Goal: Task Accomplishment & Management: Manage account settings

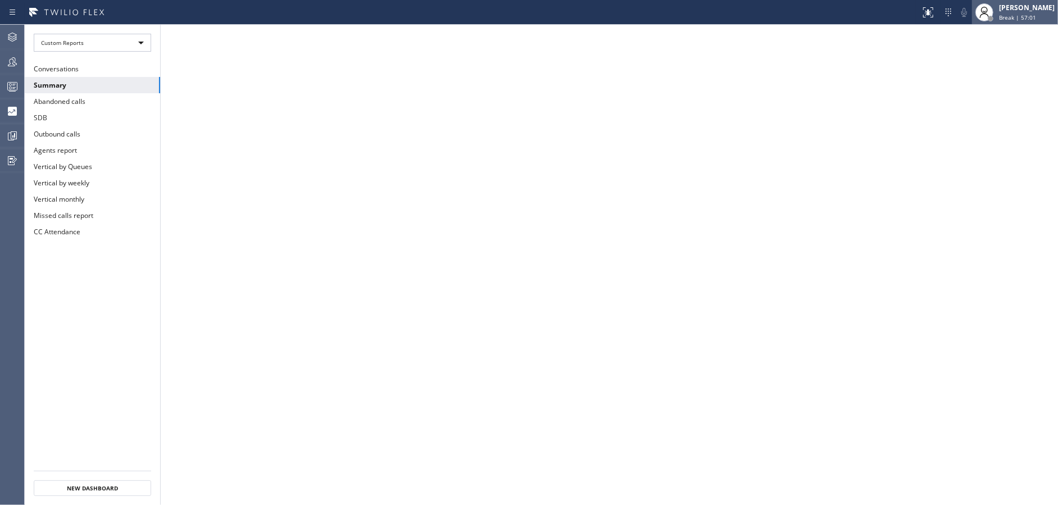
click at [1024, 19] on span "Break | 57:01" at bounding box center [1017, 17] width 37 height 8
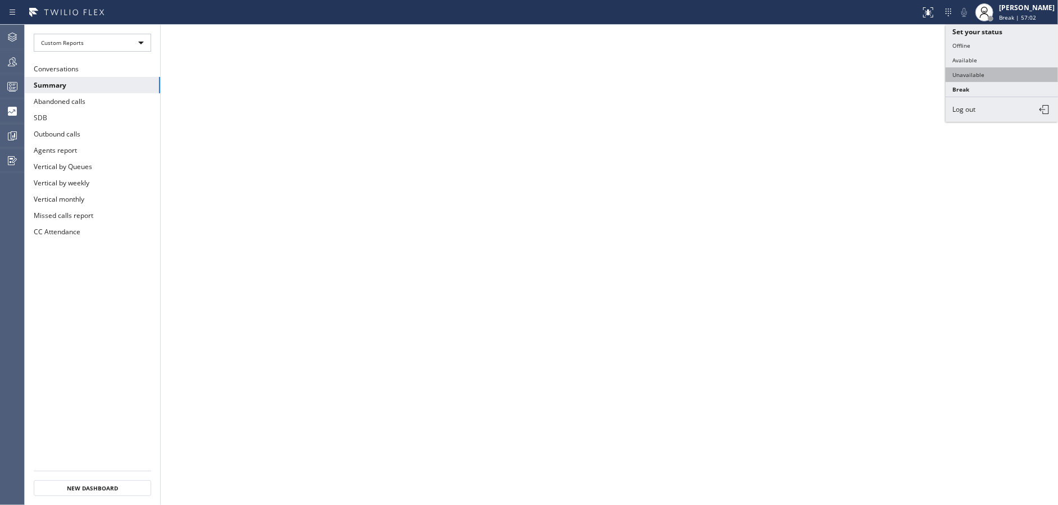
click at [992, 76] on button "Unavailable" at bounding box center [1002, 74] width 112 height 15
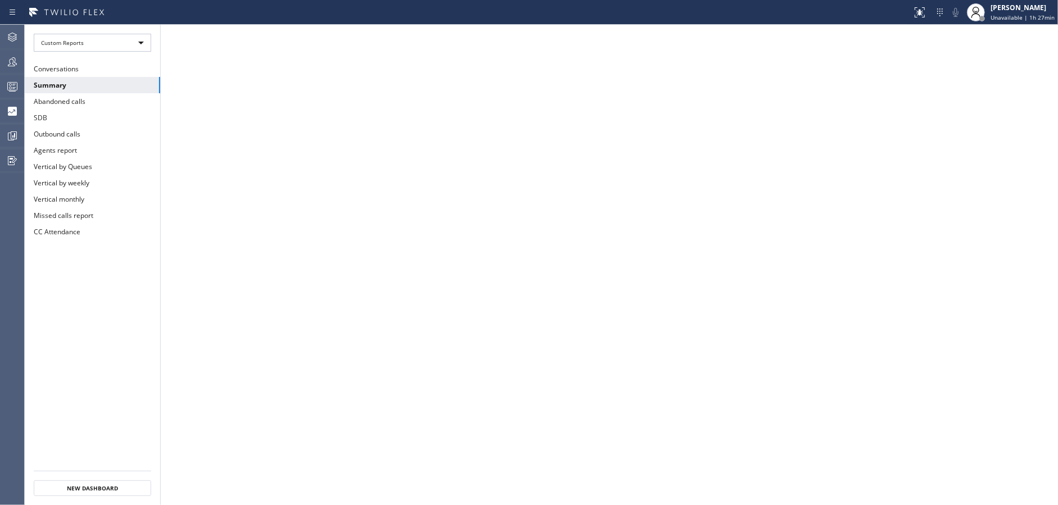
click at [123, 306] on ul "Conversations Summary Abandoned calls SDB Outbound calls Agents report Vertical…" at bounding box center [92, 266] width 135 height 410
click at [0, 58] on div at bounding box center [12, 61] width 25 height 13
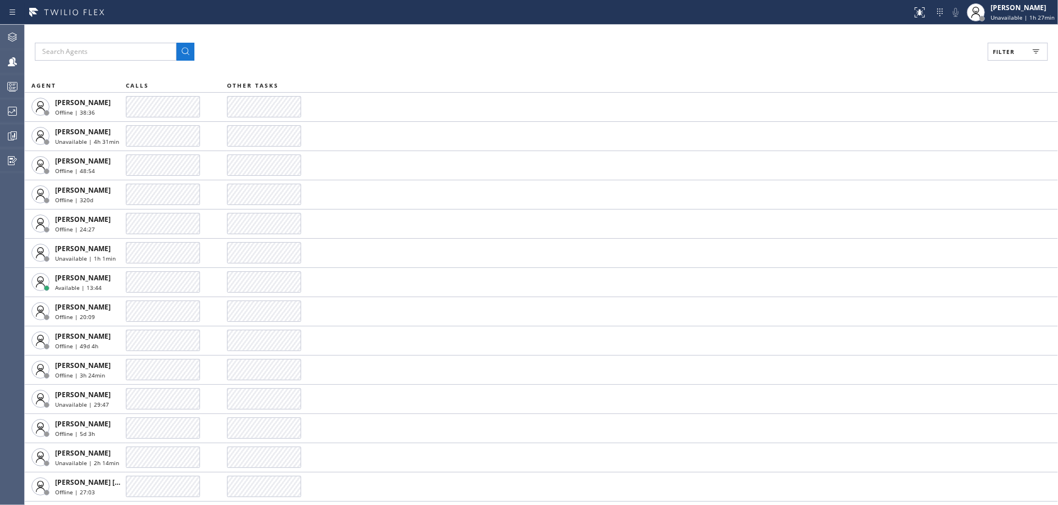
click at [1015, 49] on button "Filter" at bounding box center [1018, 52] width 60 height 18
click at [892, 134] on input "Available" at bounding box center [894, 132] width 13 height 13
checkbox input "true"
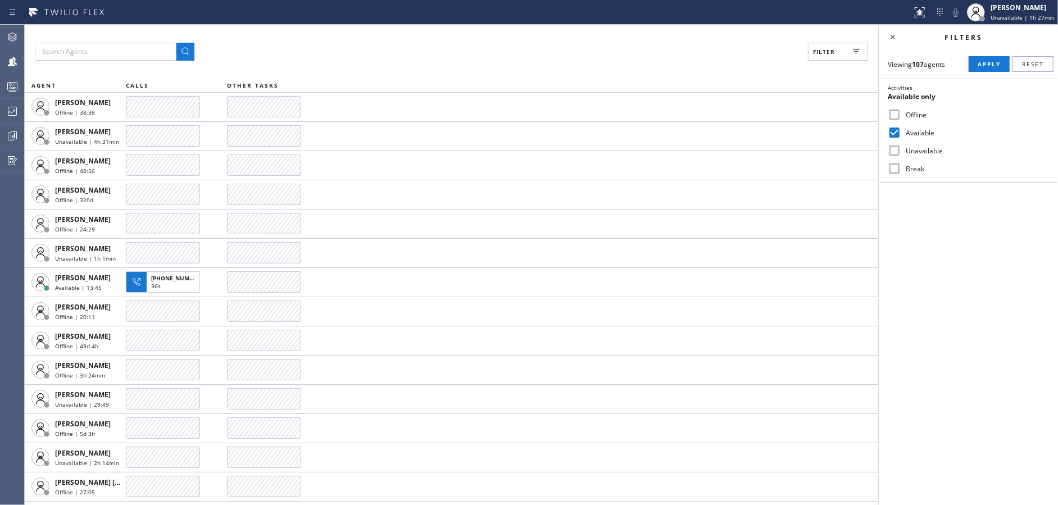
click at [892, 152] on input "Unavailable" at bounding box center [894, 150] width 13 height 13
checkbox input "true"
click at [898, 165] on input "Break" at bounding box center [894, 168] width 13 height 13
checkbox input "true"
click at [981, 66] on span "Apply" at bounding box center [989, 64] width 23 height 8
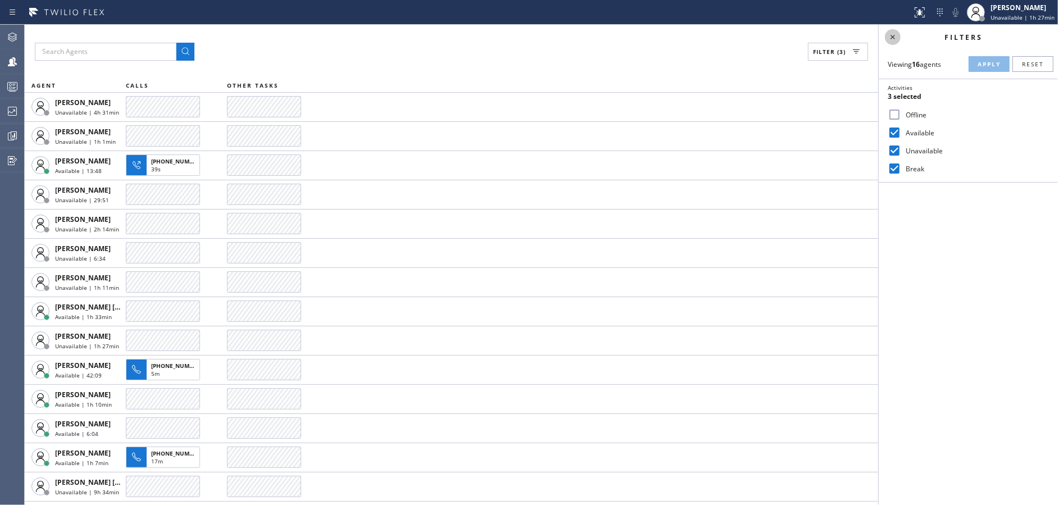
click at [892, 38] on icon at bounding box center [892, 36] width 13 height 13
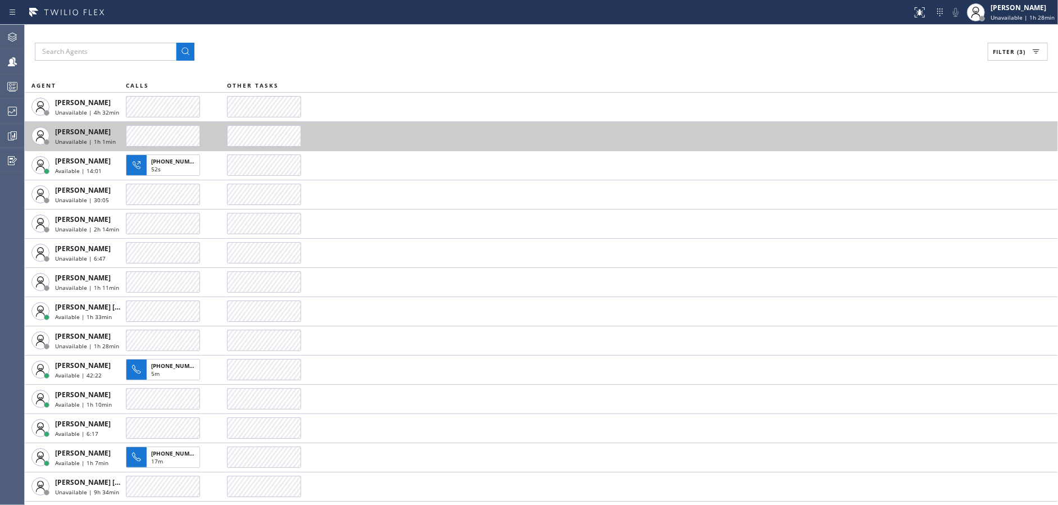
click at [911, 131] on td at bounding box center [642, 135] width 831 height 29
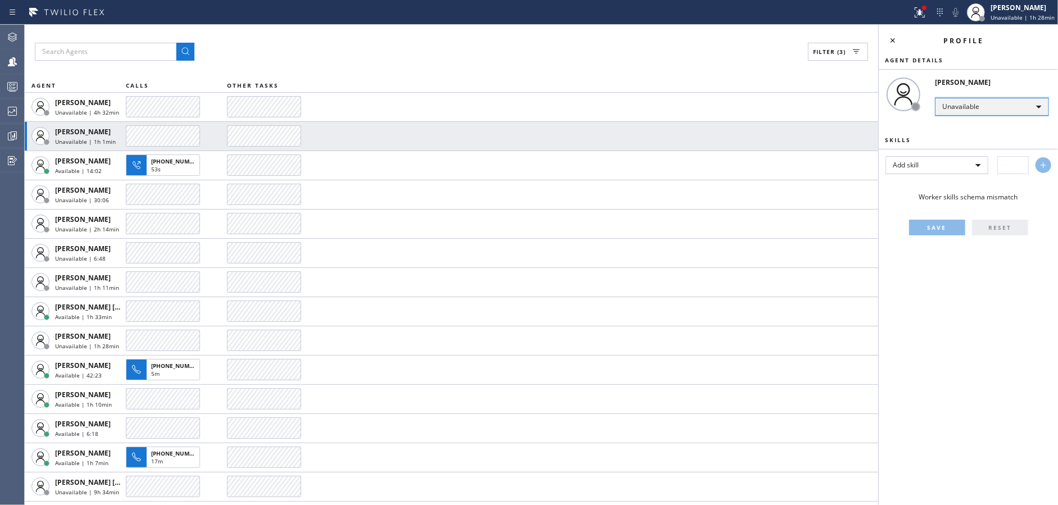
click at [960, 108] on div "Unavailable" at bounding box center [992, 107] width 114 height 18
click at [967, 121] on li "Offline" at bounding box center [992, 121] width 112 height 13
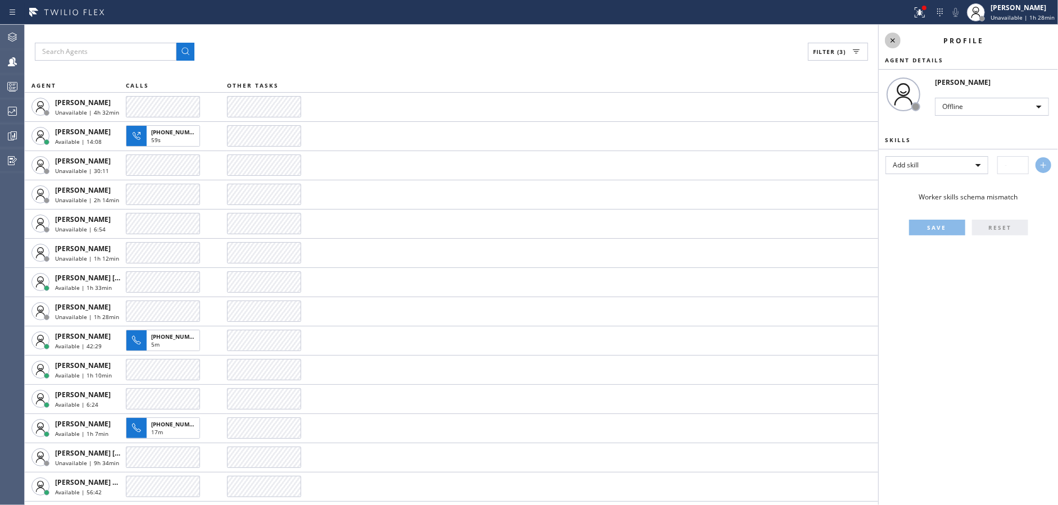
click at [886, 41] on icon at bounding box center [892, 40] width 13 height 13
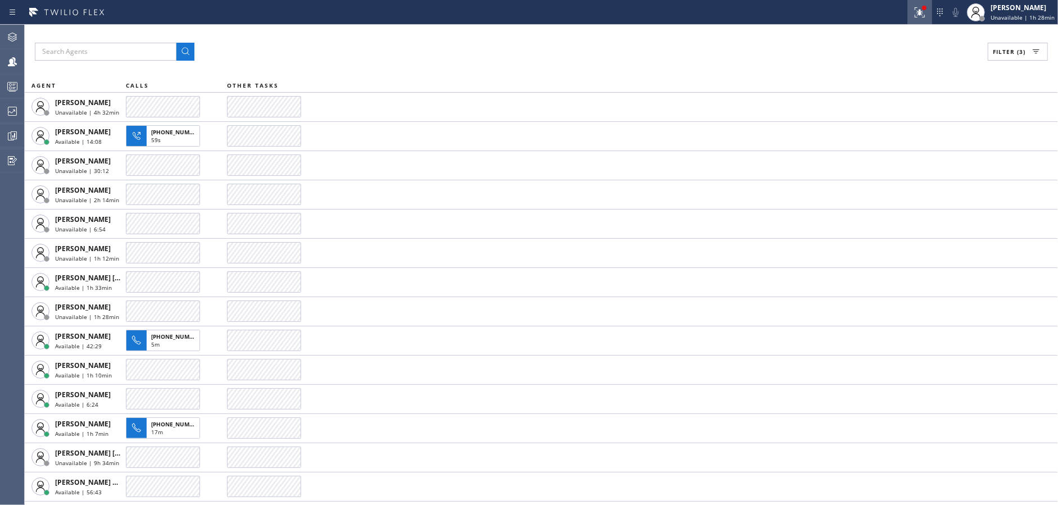
click at [920, 11] on icon at bounding box center [919, 12] width 13 height 13
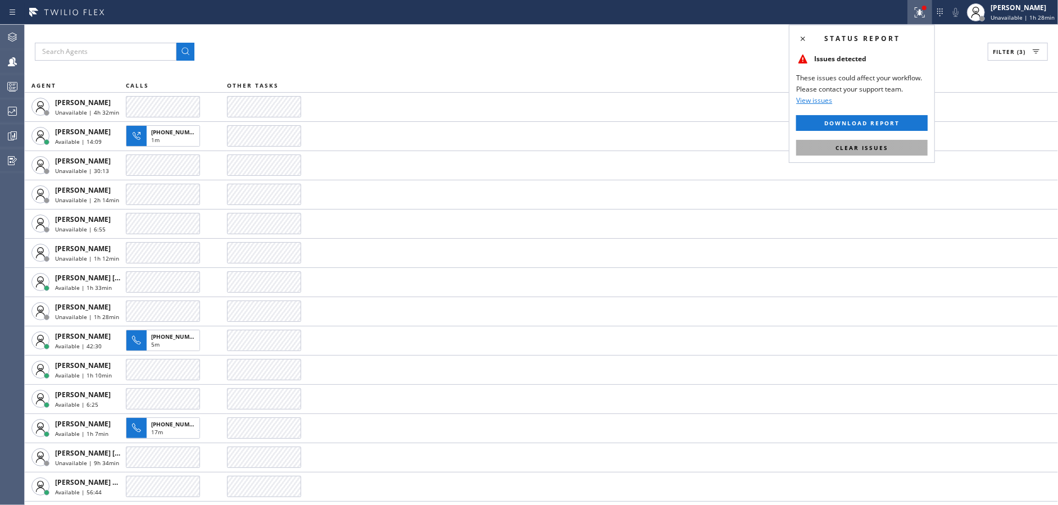
click at [879, 145] on span "Clear issues" at bounding box center [862, 148] width 53 height 8
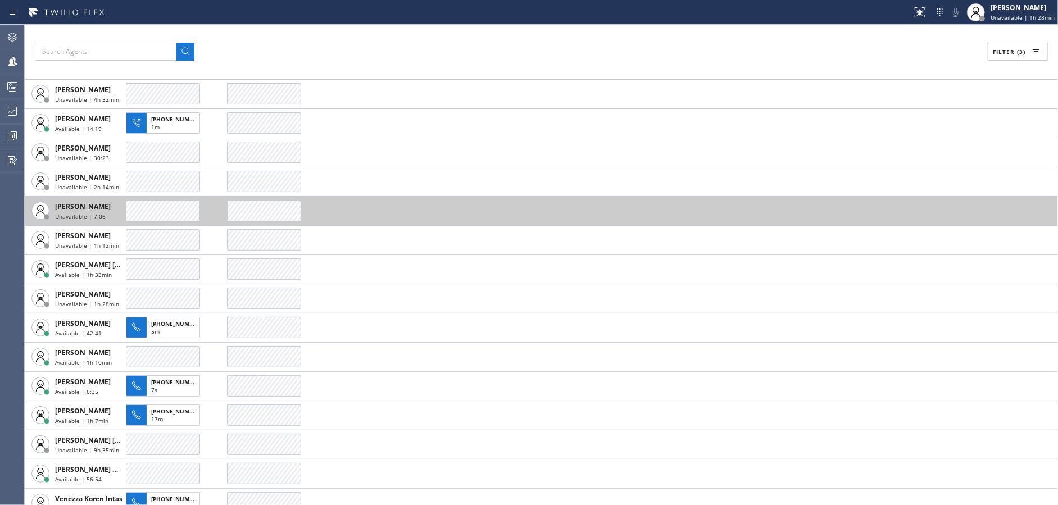
scroll to position [25, 0]
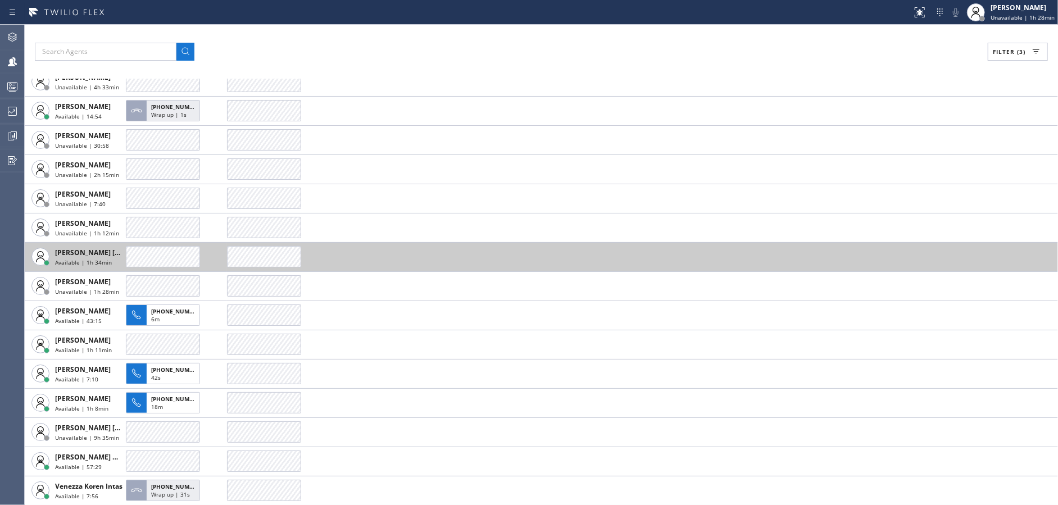
click at [610, 252] on td at bounding box center [642, 256] width 831 height 29
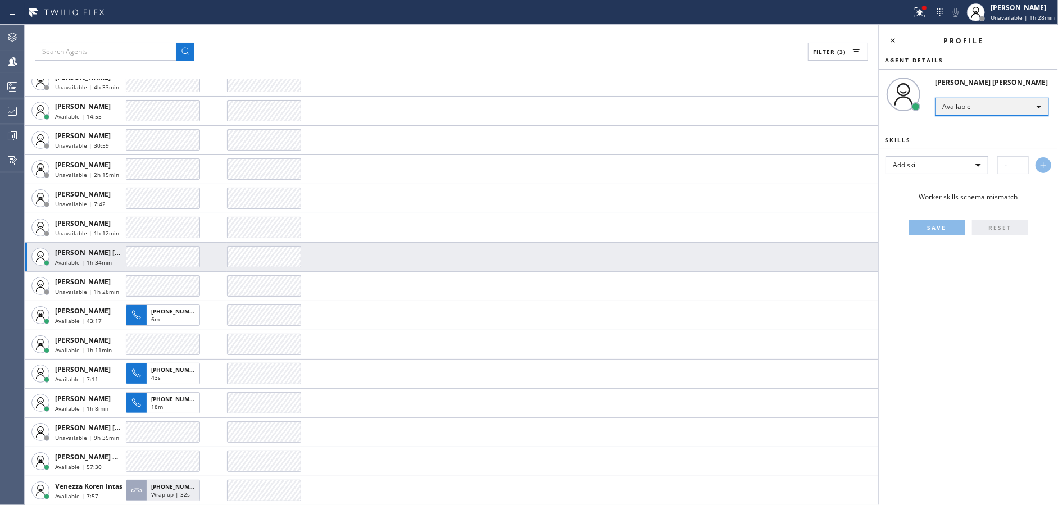
click at [965, 111] on div "Available" at bounding box center [992, 107] width 114 height 18
click at [965, 119] on li "Offline" at bounding box center [992, 121] width 112 height 13
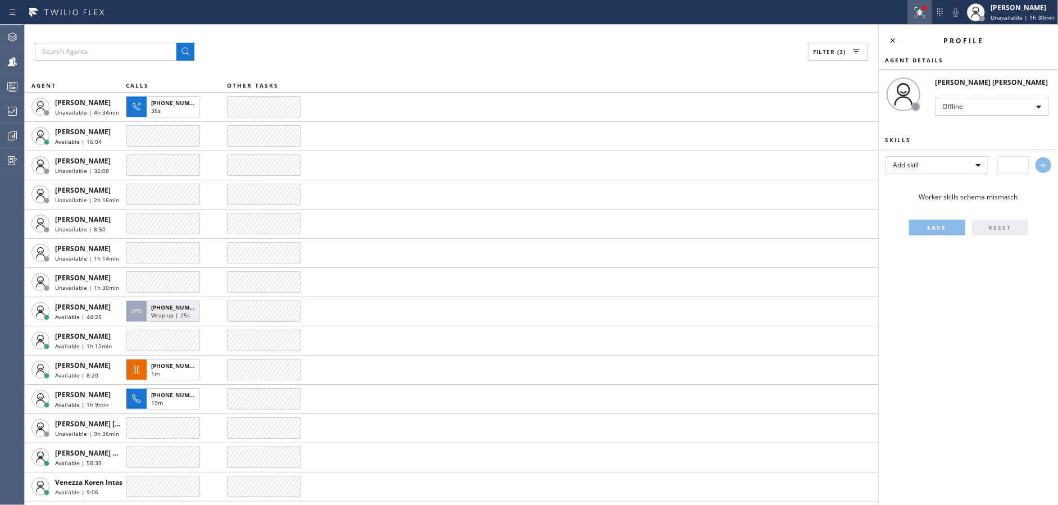
click at [922, 13] on icon at bounding box center [918, 11] width 7 height 8
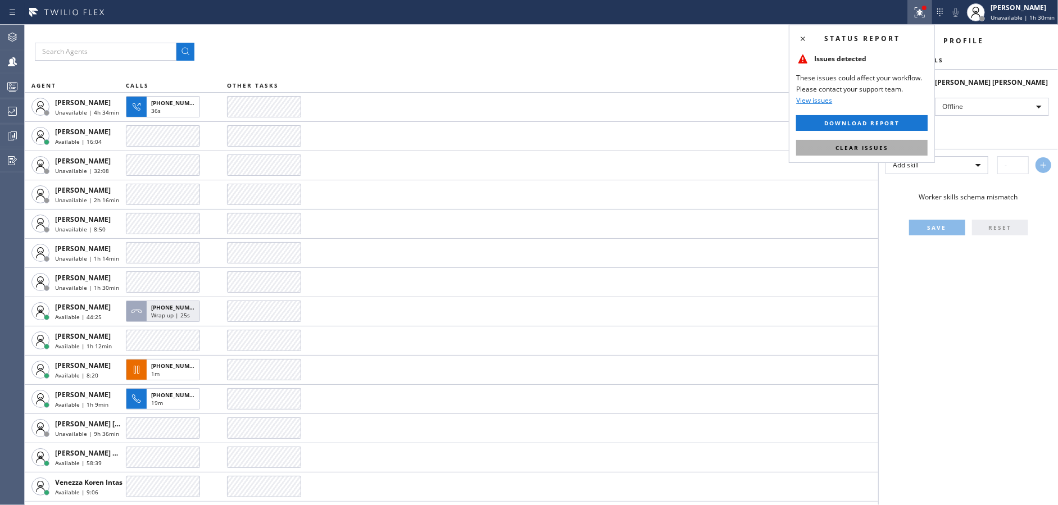
click at [893, 147] on button "Clear issues" at bounding box center [861, 148] width 131 height 16
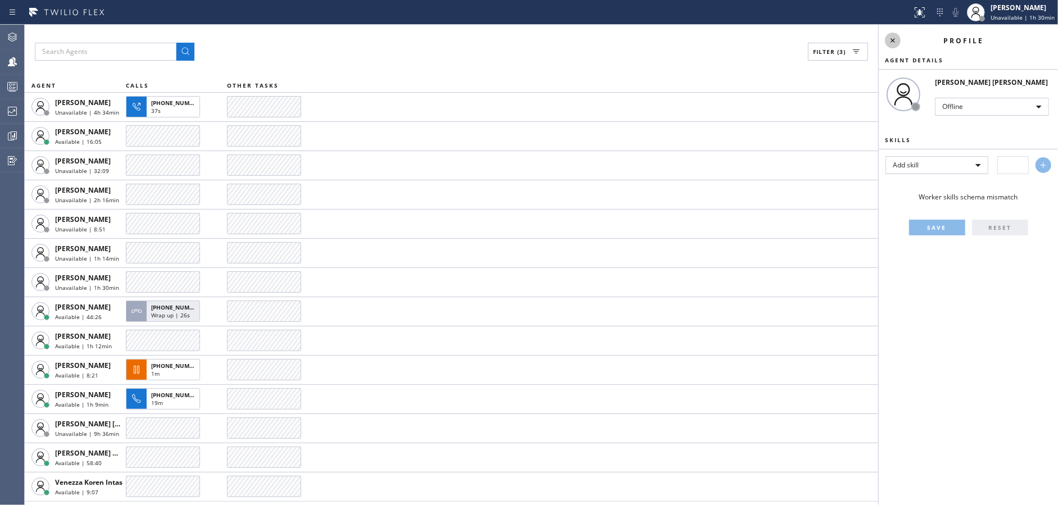
click at [892, 39] on icon at bounding box center [892, 40] width 13 height 13
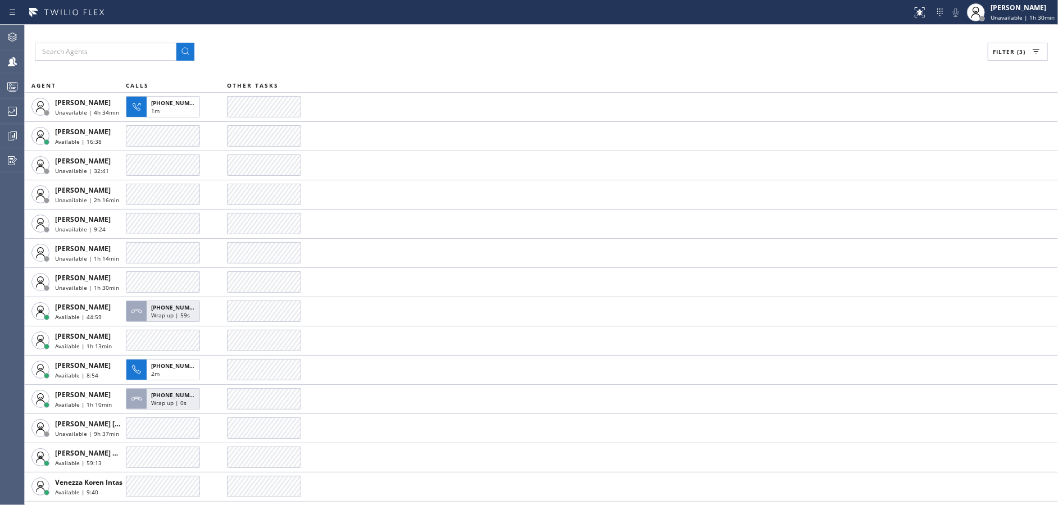
click at [204, 30] on div "Filter (3) AGENT CALLS OTHER TASKS [PERSON_NAME] Unavailable | 4h 34min [PHONE_…" at bounding box center [541, 265] width 1033 height 480
click at [897, 58] on div "Filter (3)" at bounding box center [541, 52] width 1013 height 18
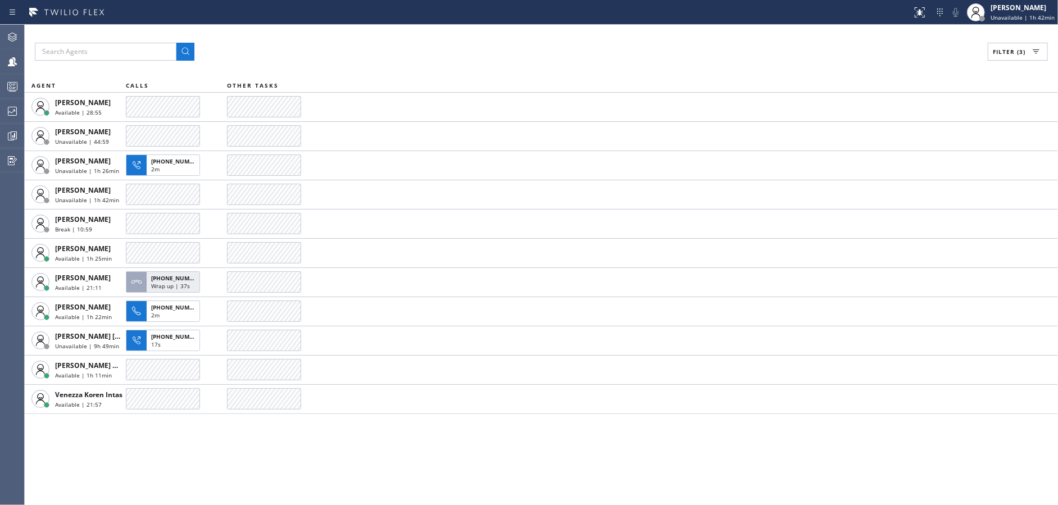
click at [429, 43] on div "Filter (3)" at bounding box center [541, 52] width 1013 height 18
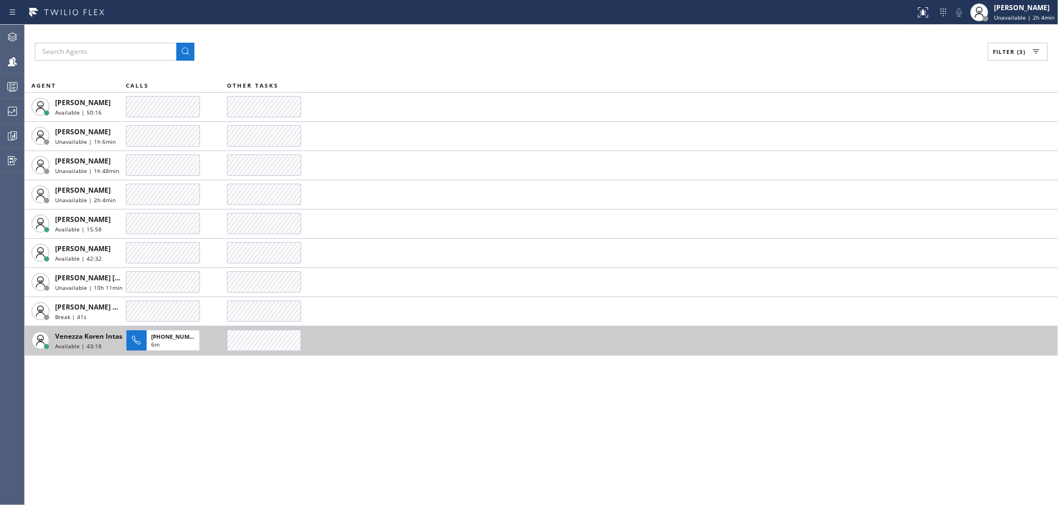
click at [230, 340] on div at bounding box center [264, 340] width 74 height 21
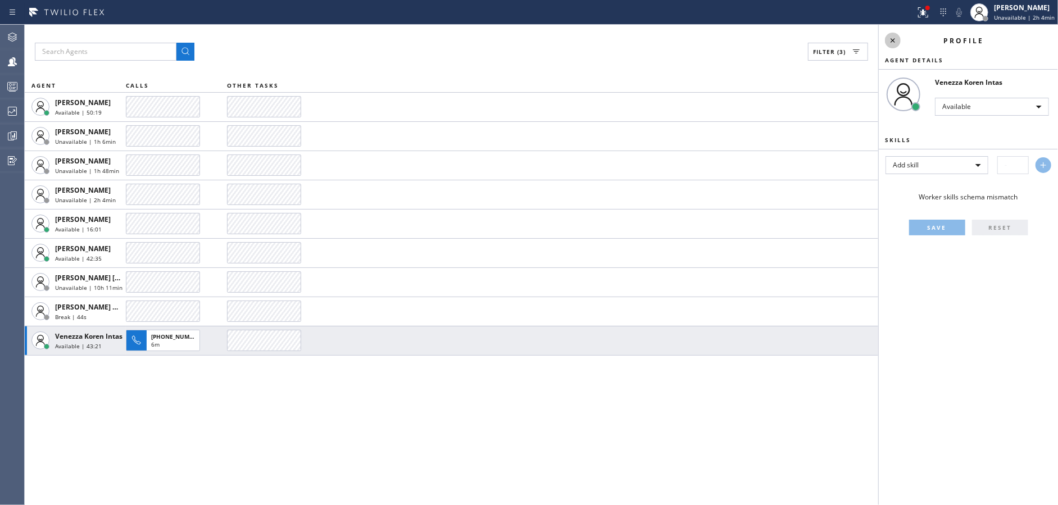
drag, startPoint x: 888, startPoint y: 37, endPoint x: 909, endPoint y: 18, distance: 28.2
click at [891, 36] on icon at bounding box center [892, 40] width 13 height 13
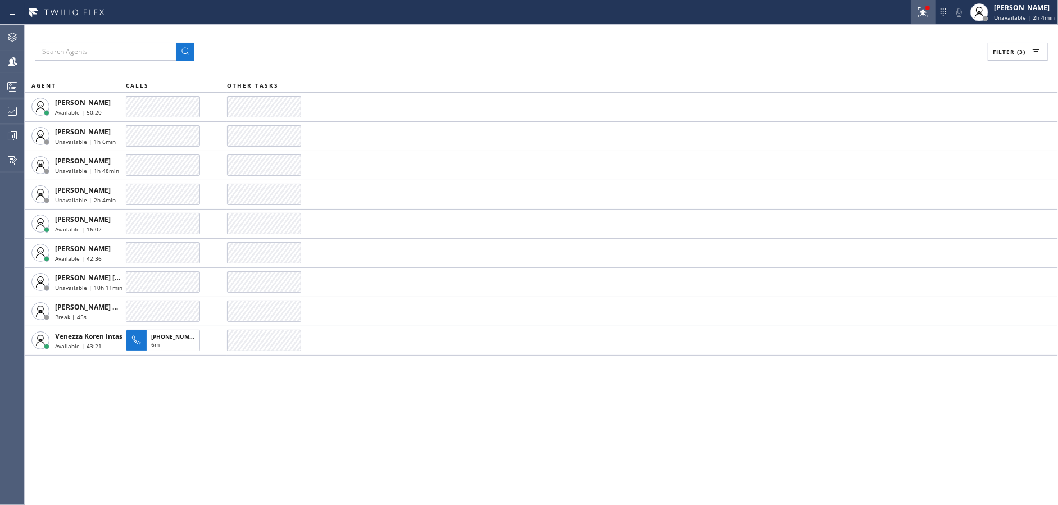
click at [926, 8] on icon at bounding box center [922, 12] width 13 height 13
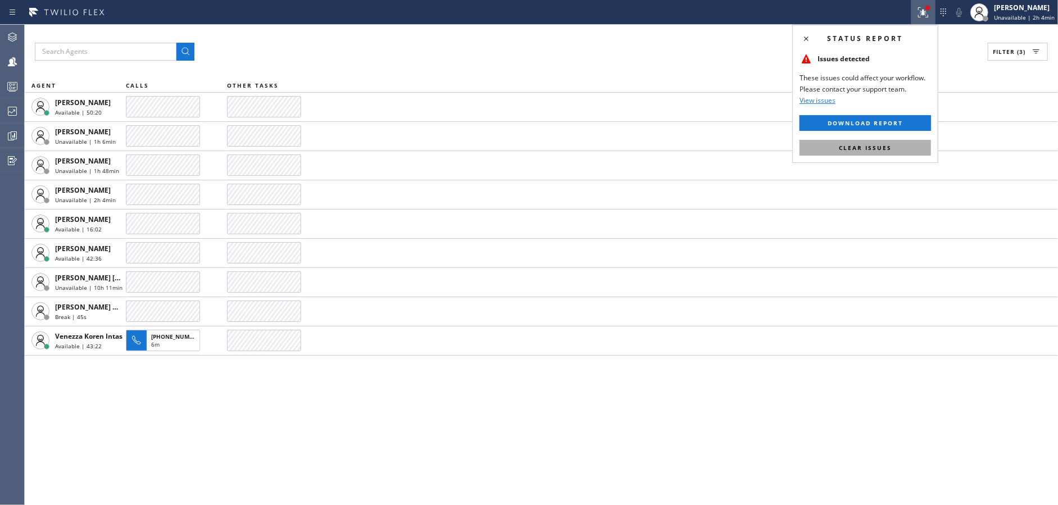
click at [843, 146] on span "Clear issues" at bounding box center [865, 148] width 53 height 8
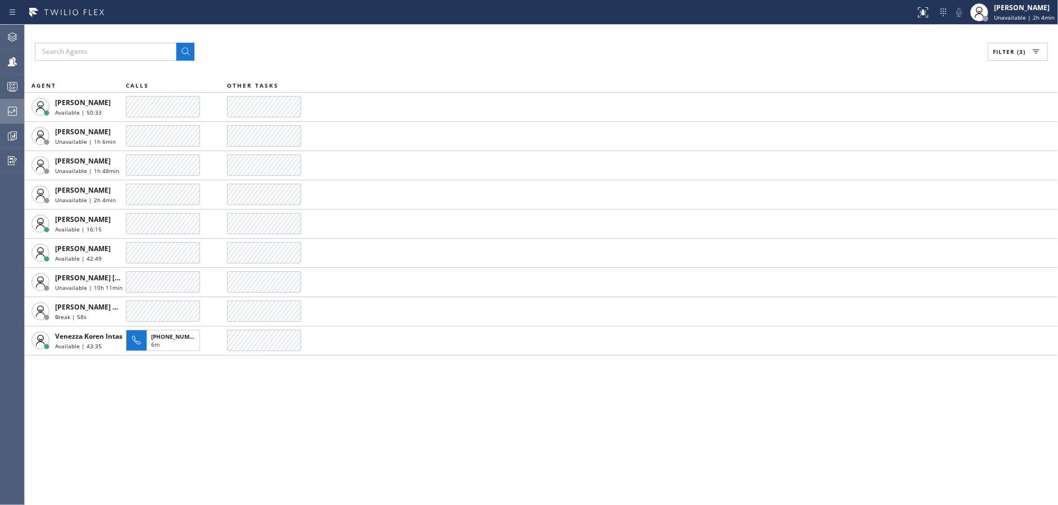
click at [2, 100] on div at bounding box center [12, 111] width 25 height 22
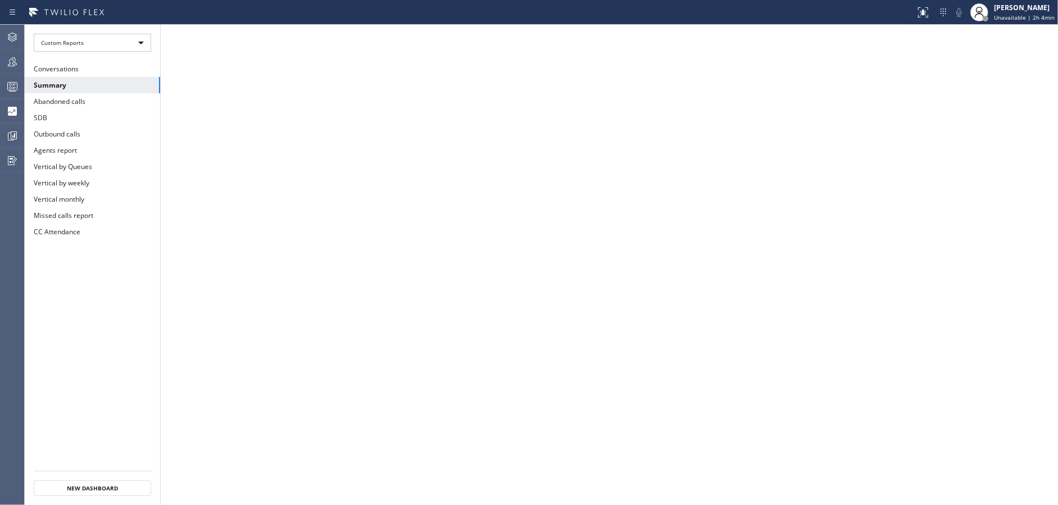
click at [140, 52] on li "Custom Reports" at bounding box center [92, 43] width 135 height 36
click at [139, 44] on div "Custom Reports" at bounding box center [92, 43] width 117 height 18
click at [115, 116] on li "Custom Reports" at bounding box center [91, 114] width 115 height 13
click at [97, 84] on button "Summary" at bounding box center [92, 85] width 135 height 16
